Goal: Task Accomplishment & Management: Manage account settings

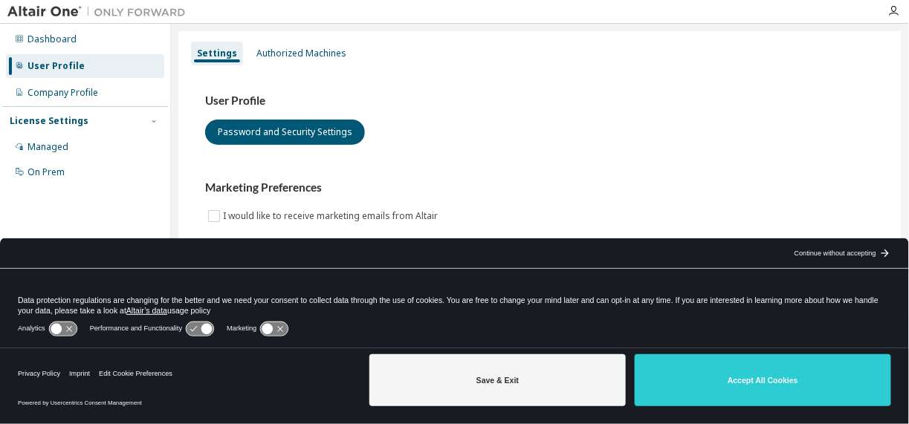
click at [806, 249] on div "Continue without accepting" at bounding box center [835, 253] width 82 height 12
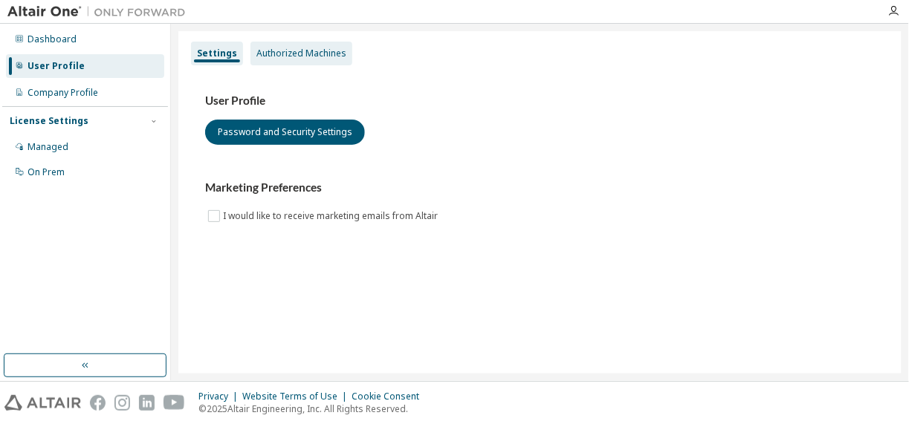
click at [345, 56] on div "Authorized Machines" at bounding box center [301, 54] width 102 height 24
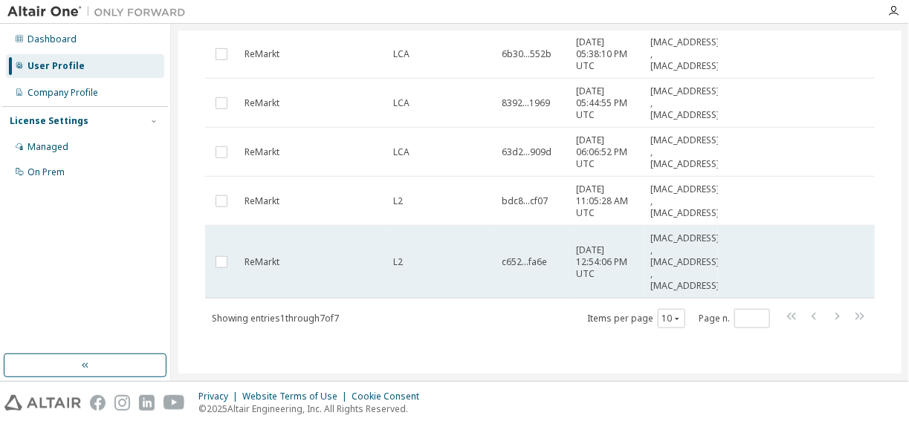
scroll to position [234, 0]
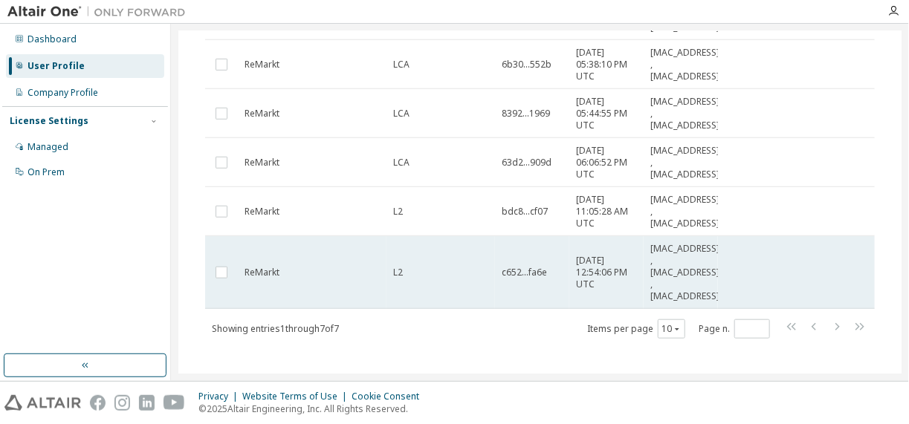
click at [336, 286] on td "ReMarkt" at bounding box center [312, 272] width 149 height 73
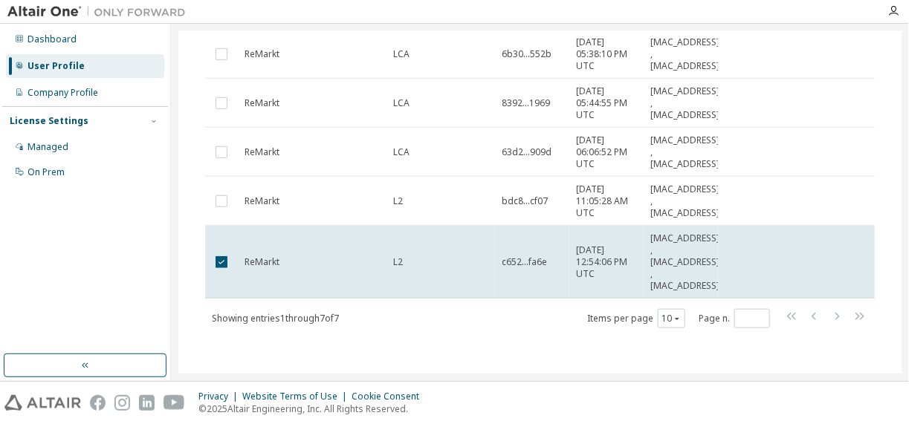
scroll to position [0, 0]
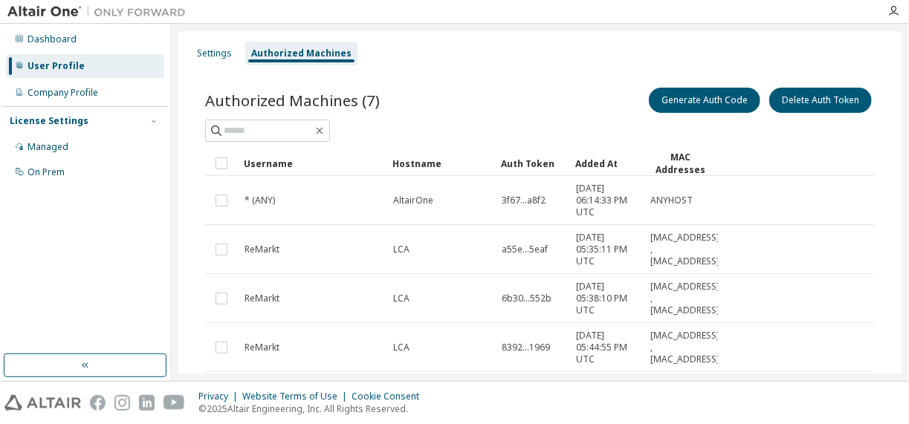
click at [608, 162] on div "Added At" at bounding box center [606, 164] width 62 height 24
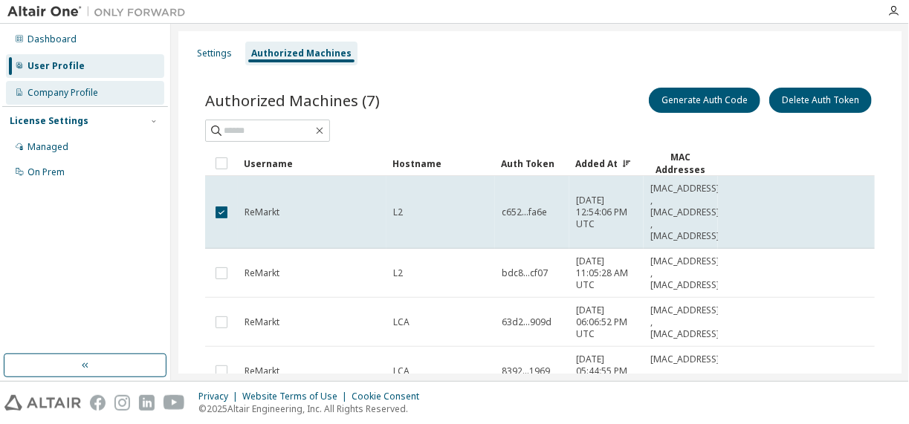
click at [121, 94] on div "Company Profile" at bounding box center [85, 93] width 158 height 24
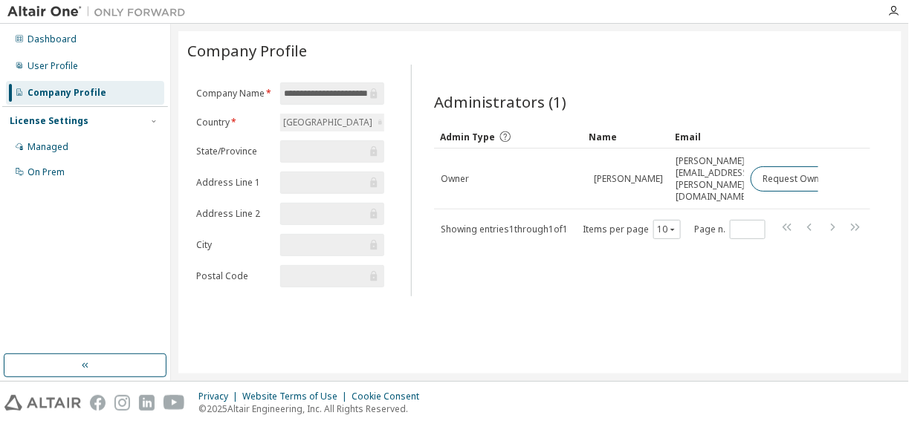
click at [351, 94] on input "**********" at bounding box center [325, 93] width 82 height 15
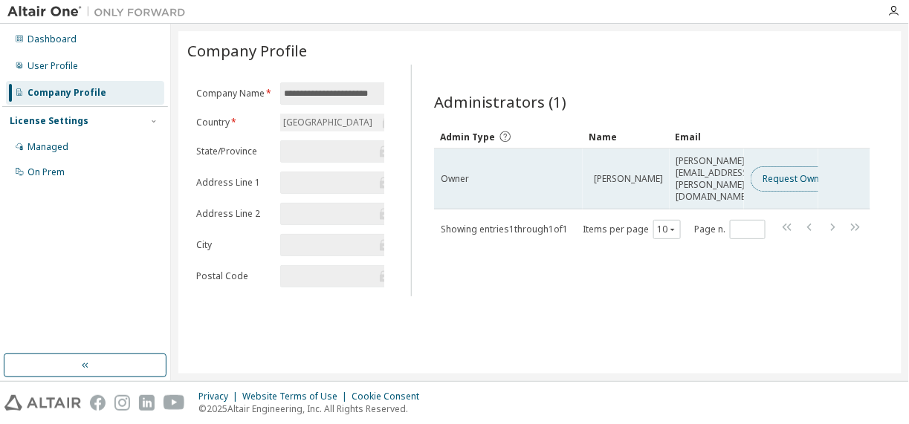
click at [797, 172] on button "Request Owner Change" at bounding box center [813, 178] width 126 height 25
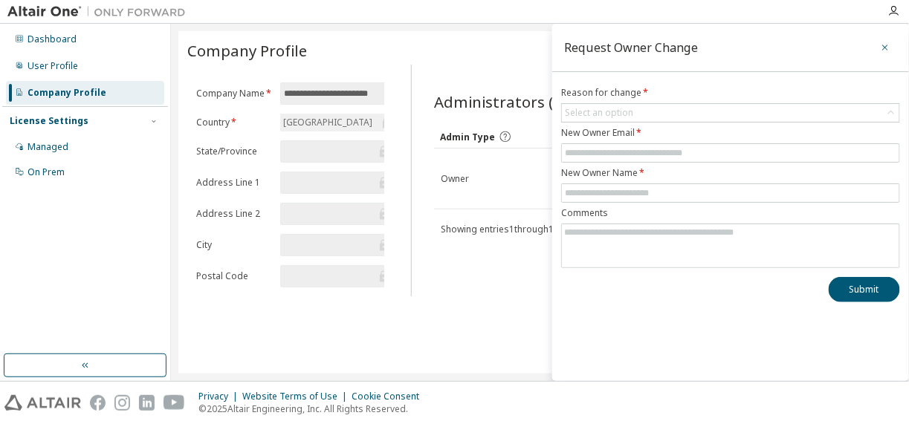
click at [892, 50] on button "button" at bounding box center [885, 48] width 24 height 24
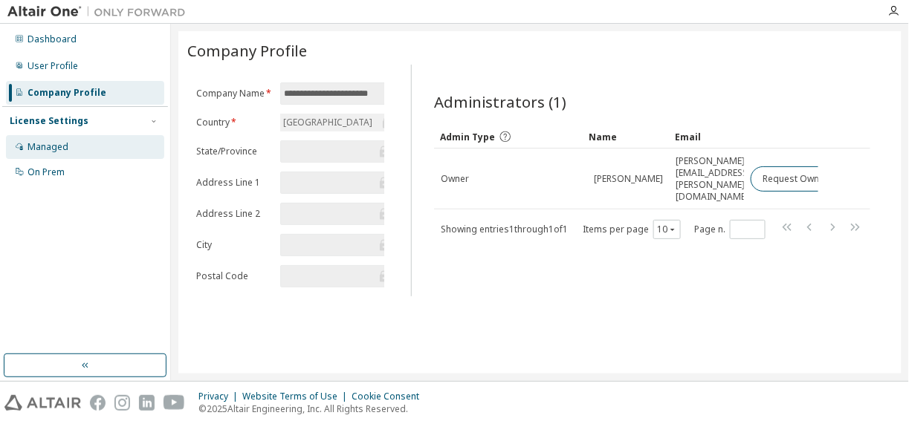
click at [90, 140] on div "Managed" at bounding box center [85, 147] width 158 height 24
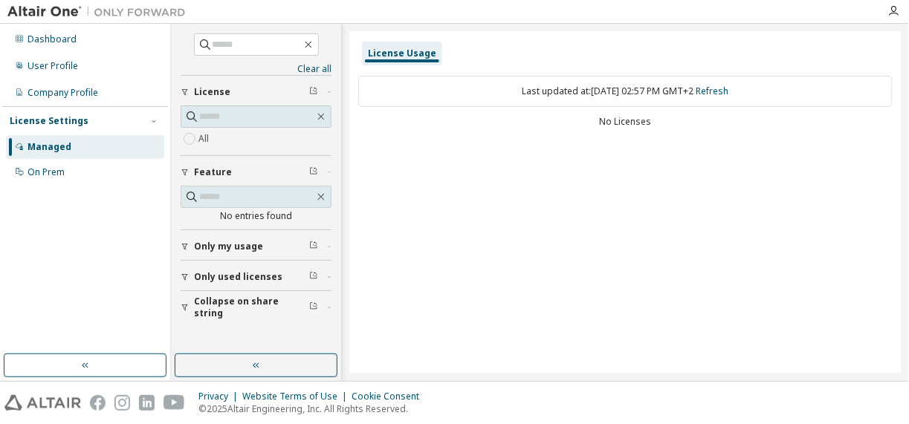
click at [183, 278] on icon "button" at bounding box center [185, 277] width 9 height 9
click at [223, 271] on span "Only used licenses" at bounding box center [238, 277] width 88 height 12
click at [417, 53] on div "License Usage" at bounding box center [402, 54] width 68 height 12
click at [108, 173] on div "On Prem" at bounding box center [85, 172] width 158 height 24
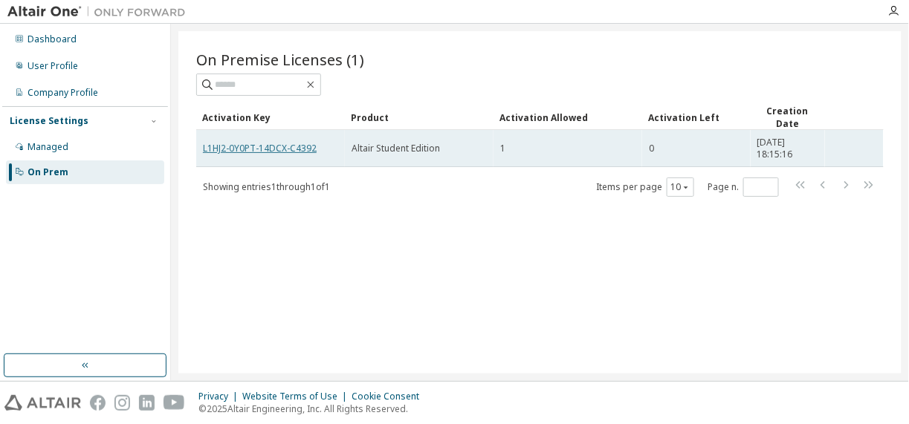
click at [267, 142] on link "L1HJ2-0Y0PT-14DCX-C4392" at bounding box center [260, 148] width 114 height 13
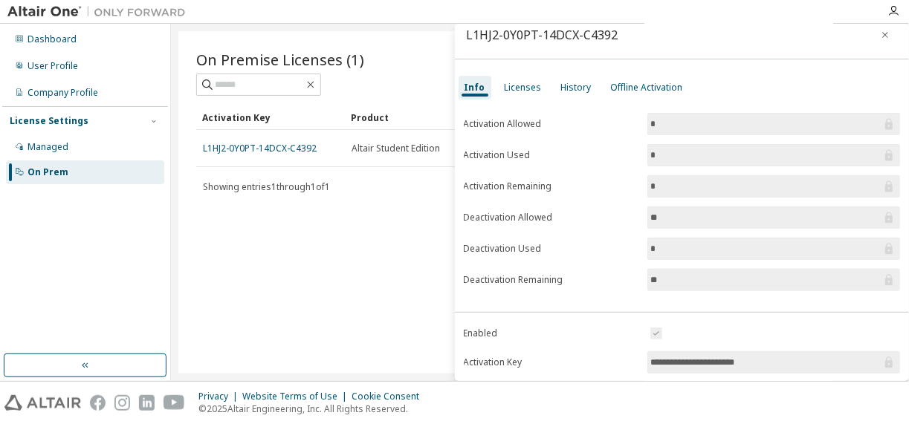
scroll to position [14, 0]
click at [666, 217] on input "**" at bounding box center [766, 216] width 231 height 15
drag, startPoint x: 666, startPoint y: 217, endPoint x: 618, endPoint y: 221, distance: 47.7
click at [618, 221] on form "Activation Allowed * Activation Used * Activation Remaining * Deactivation Allo…" at bounding box center [682, 200] width 437 height 178
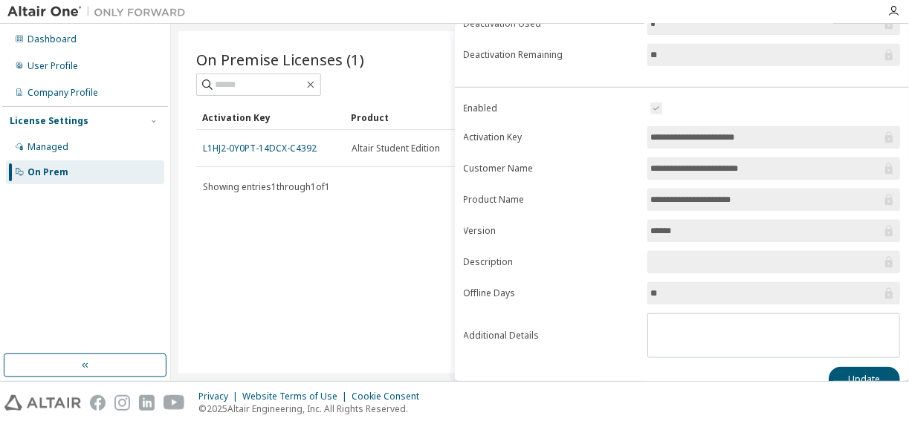
scroll to position [253, 0]
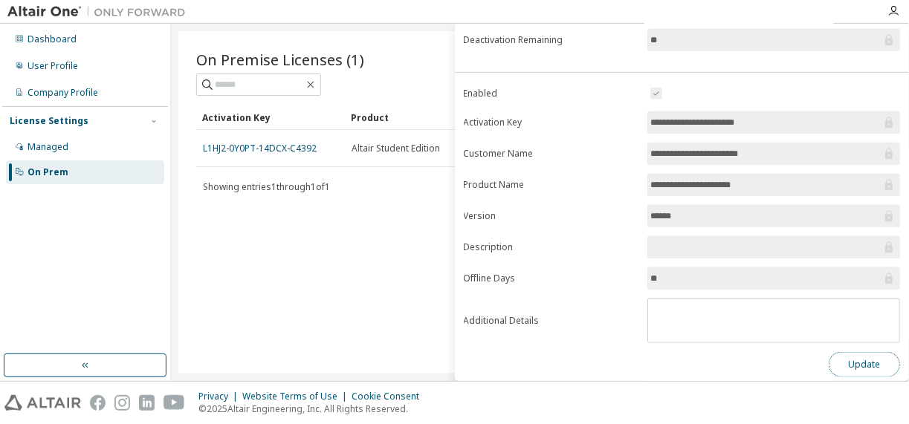
click at [828, 363] on button "Update" at bounding box center [863, 364] width 71 height 25
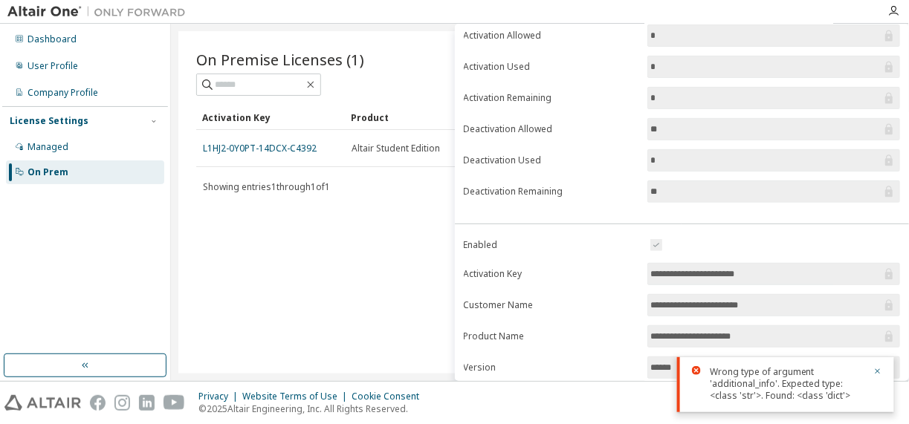
scroll to position [0, 0]
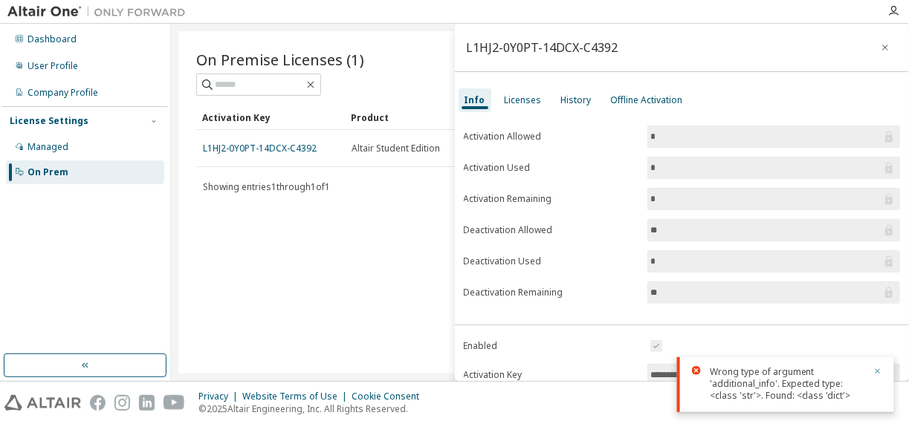
click at [875, 377] on button "button" at bounding box center [877, 372] width 9 height 13
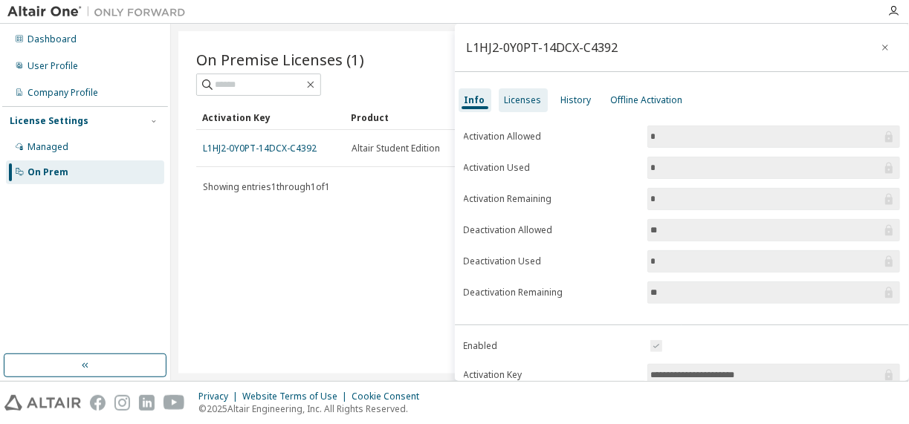
click at [522, 94] on div "Licenses" at bounding box center [522, 100] width 37 height 12
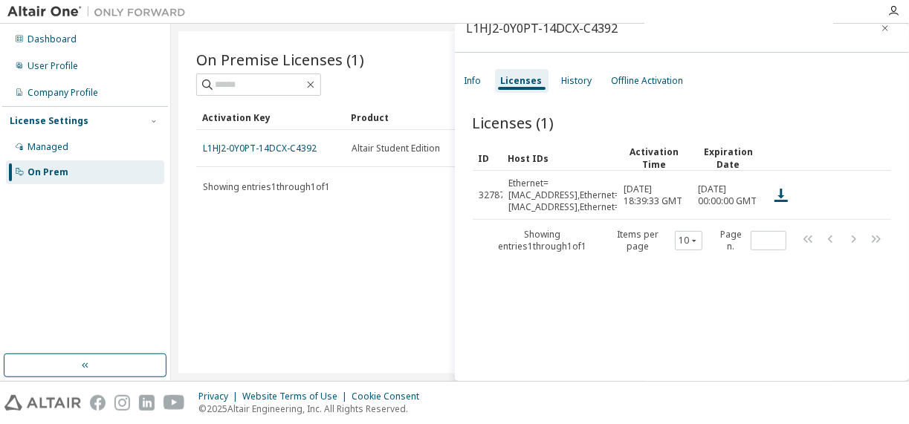
scroll to position [22, 0]
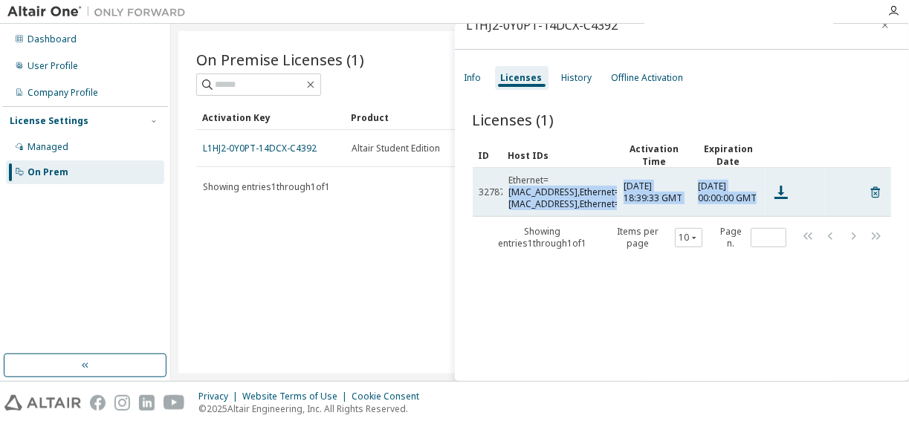
drag, startPoint x: 550, startPoint y: 188, endPoint x: 732, endPoint y: 191, distance: 181.3
click at [732, 191] on tr "32787 Ethernet=28F10E328DA1,Ethernet=BEF496B897CC,Ethernet=B808CF3E9128,Etherne…" at bounding box center [681, 192] width 419 height 49
click at [776, 195] on icon at bounding box center [781, 192] width 18 height 18
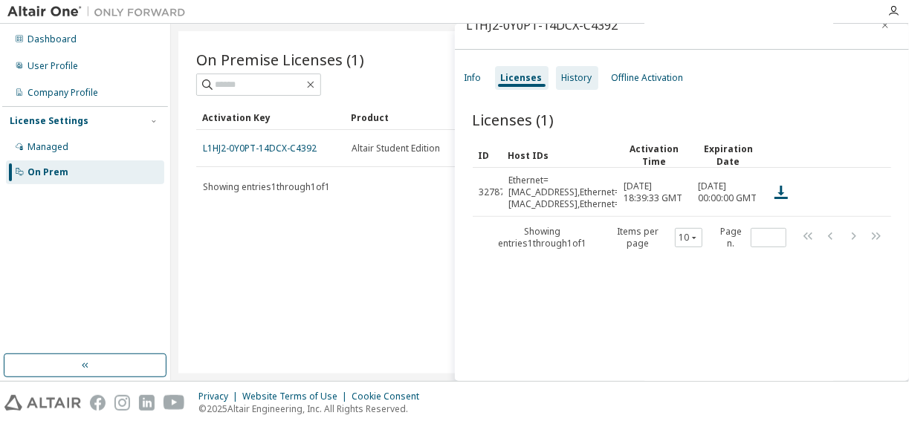
click at [579, 81] on div "History" at bounding box center [577, 78] width 30 height 12
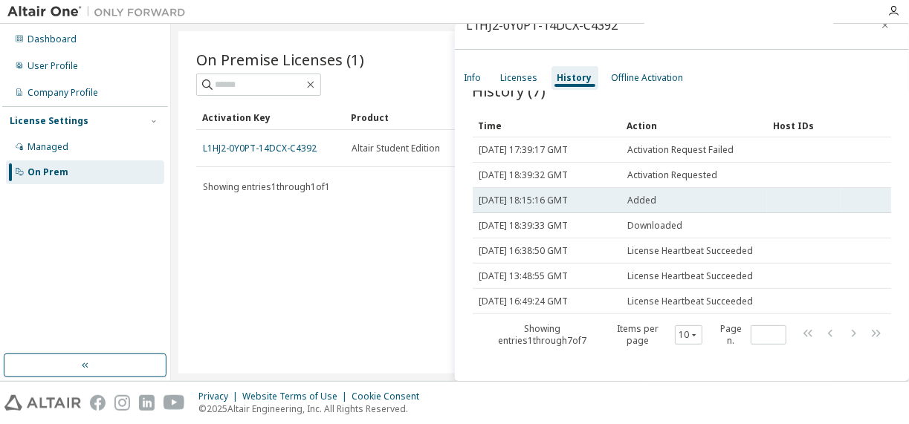
scroll to position [31, 0]
click at [654, 199] on span "Added" at bounding box center [642, 198] width 29 height 12
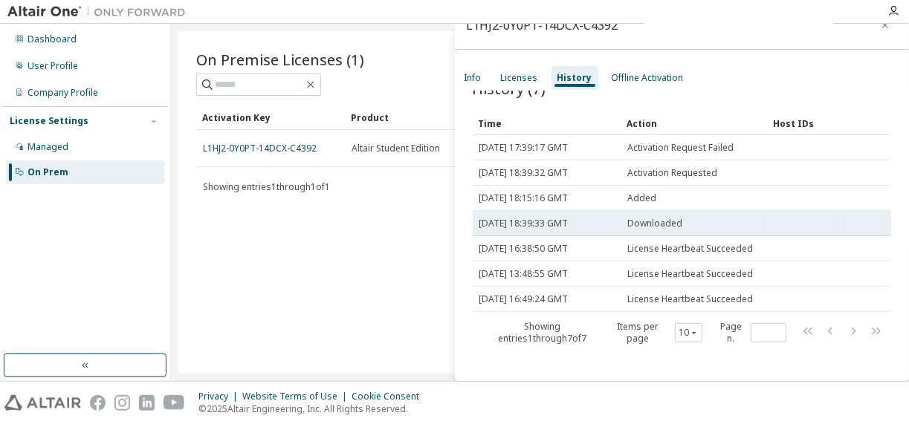
click at [654, 211] on td "Downloaded" at bounding box center [694, 223] width 146 height 25
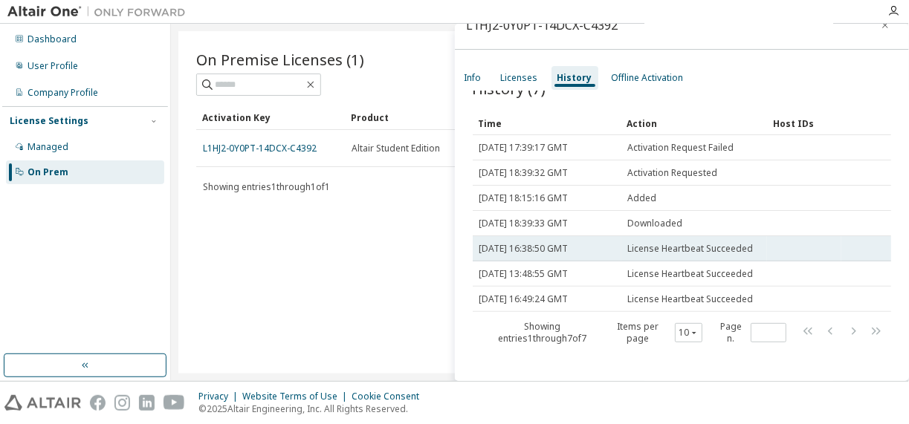
click at [657, 236] on td "License Heartbeat Succeeded" at bounding box center [694, 248] width 146 height 25
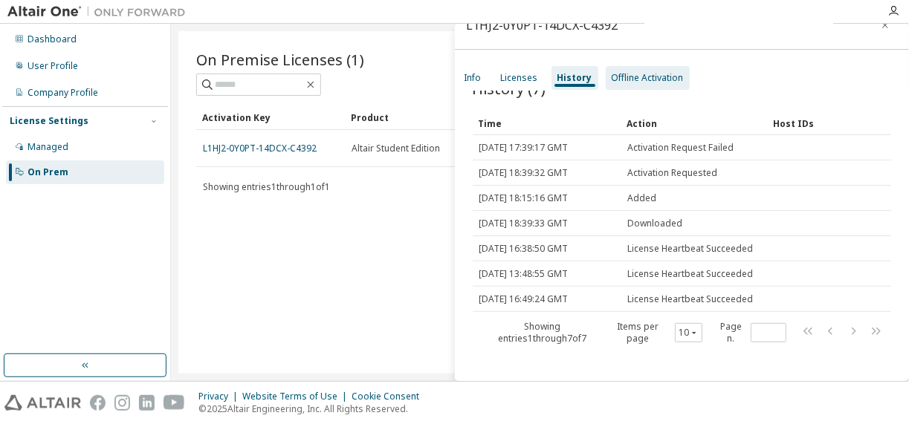
click at [628, 82] on div "Offline Activation" at bounding box center [647, 78] width 72 height 12
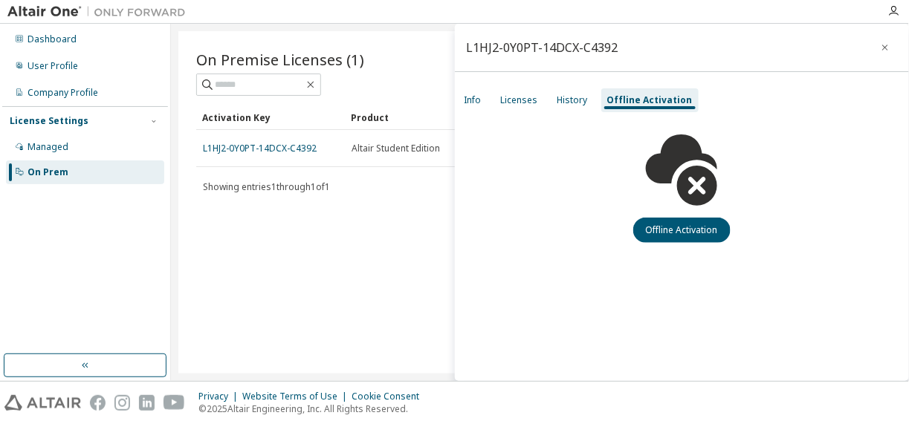
click at [597, 207] on div "Offline Activation" at bounding box center [682, 178] width 455 height 129
click at [478, 111] on div "Info" at bounding box center [472, 100] width 29 height 24
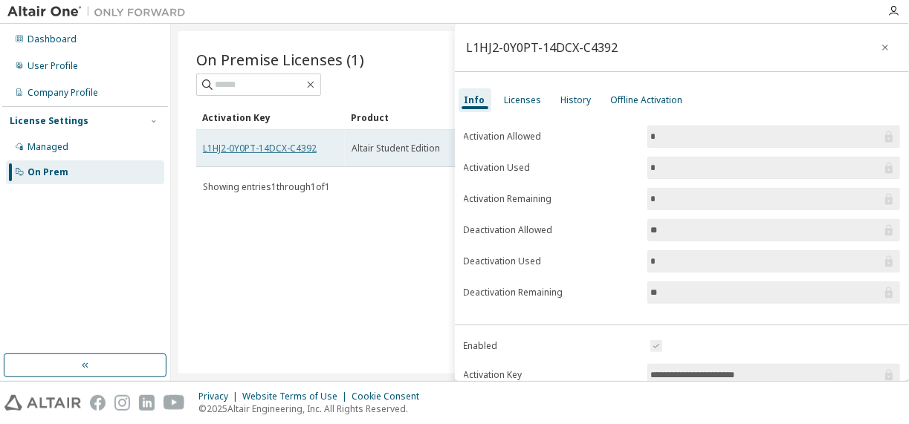
click at [284, 142] on link "L1HJ2-0Y0PT-14DCX-C4392" at bounding box center [260, 148] width 114 height 13
